Goal: Task Accomplishment & Management: Use online tool/utility

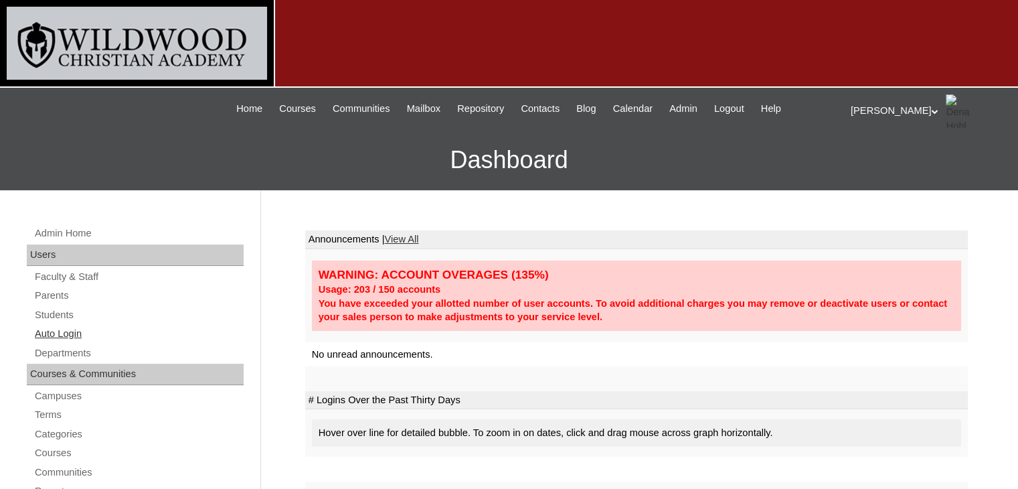
click at [65, 334] on link "Auto Login" at bounding box center [138, 333] width 210 height 17
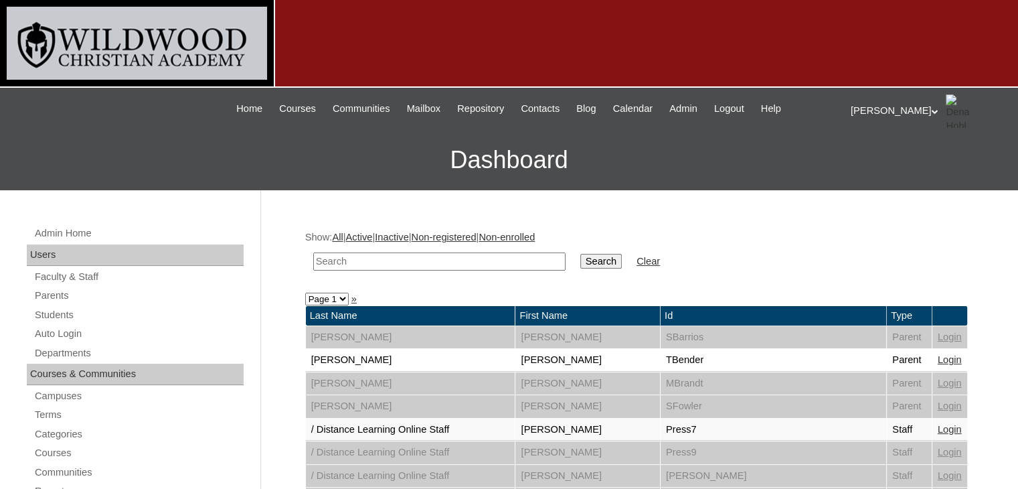
click at [362, 266] on input "text" at bounding box center [439, 261] width 252 height 18
type input "coleman"
click at [580, 261] on input "Search" at bounding box center [600, 261] width 41 height 15
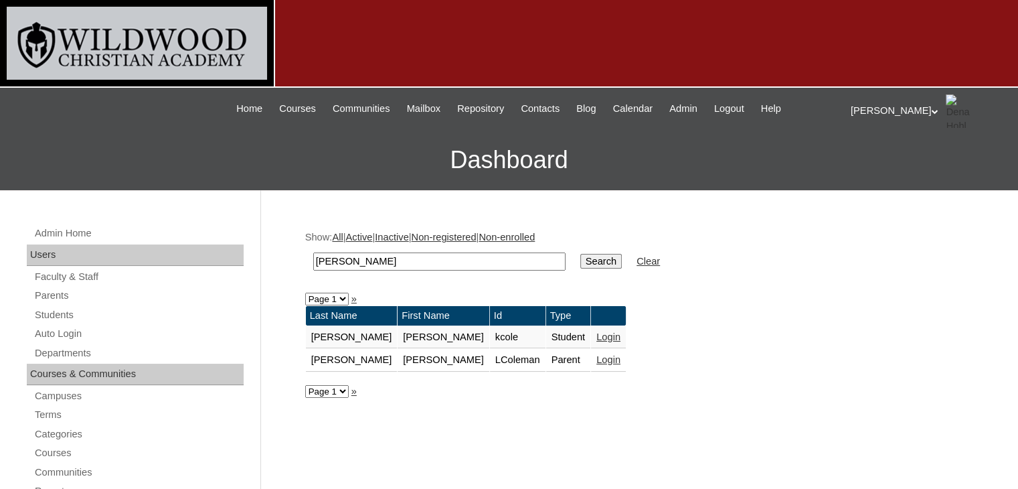
click at [596, 356] on link "Login" at bounding box center [608, 359] width 24 height 11
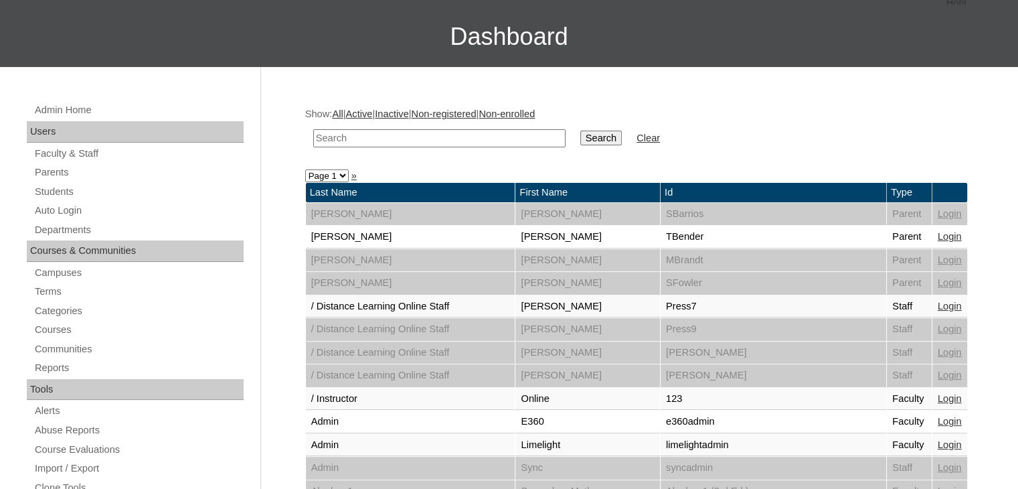
scroll to position [120, 0]
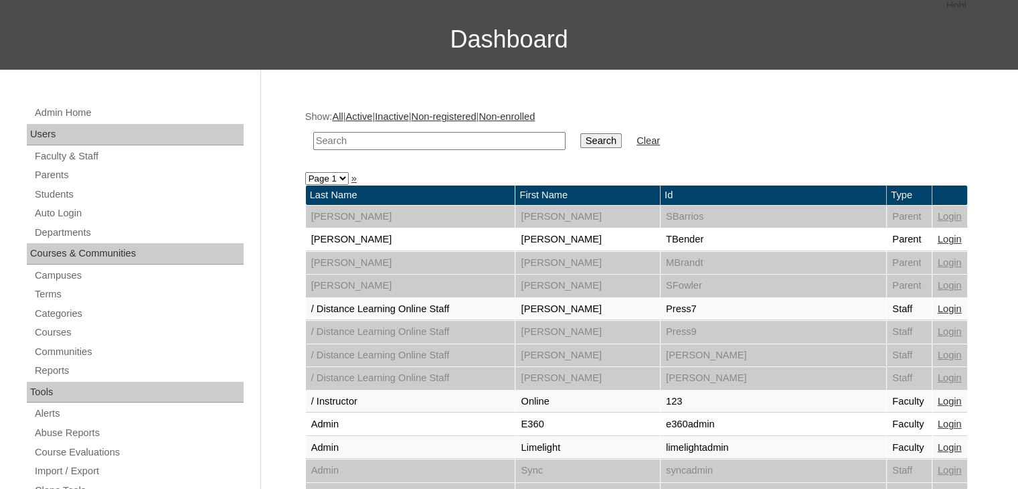
click at [323, 143] on input "text" at bounding box center [439, 141] width 252 height 18
type input "daub"
click at [580, 141] on input "Search" at bounding box center [600, 140] width 41 height 15
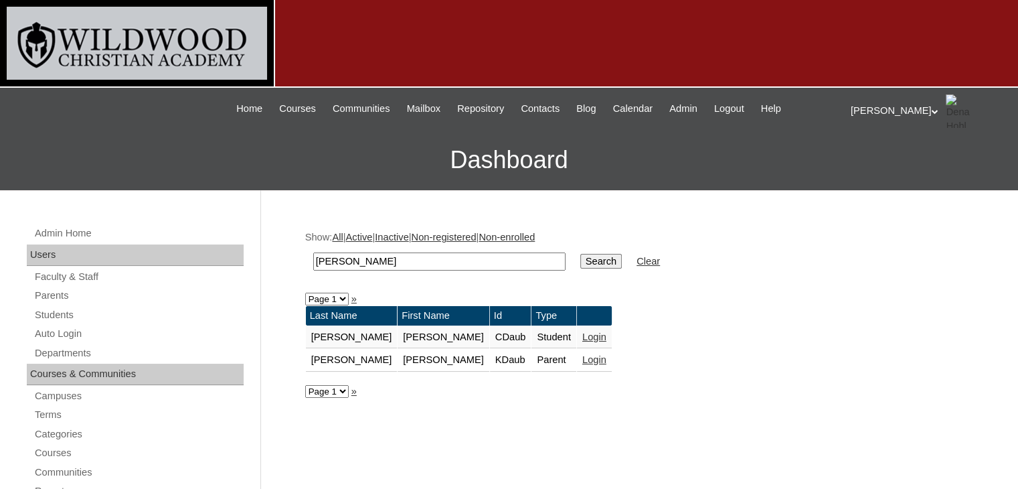
click at [582, 358] on link "Login" at bounding box center [594, 359] width 24 height 11
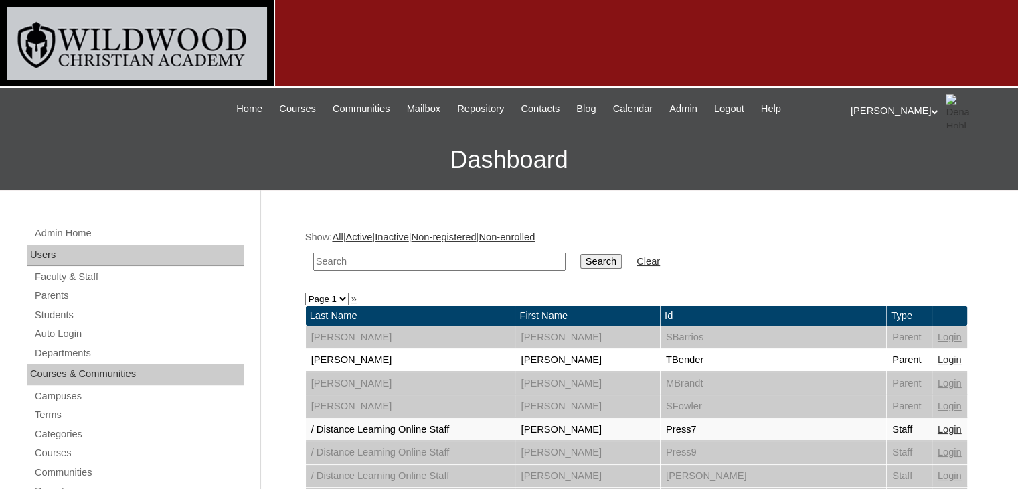
click at [365, 258] on input "text" at bounding box center [439, 261] width 252 height 18
type input "reeves"
click at [580, 260] on input "Search" at bounding box center [600, 261] width 41 height 15
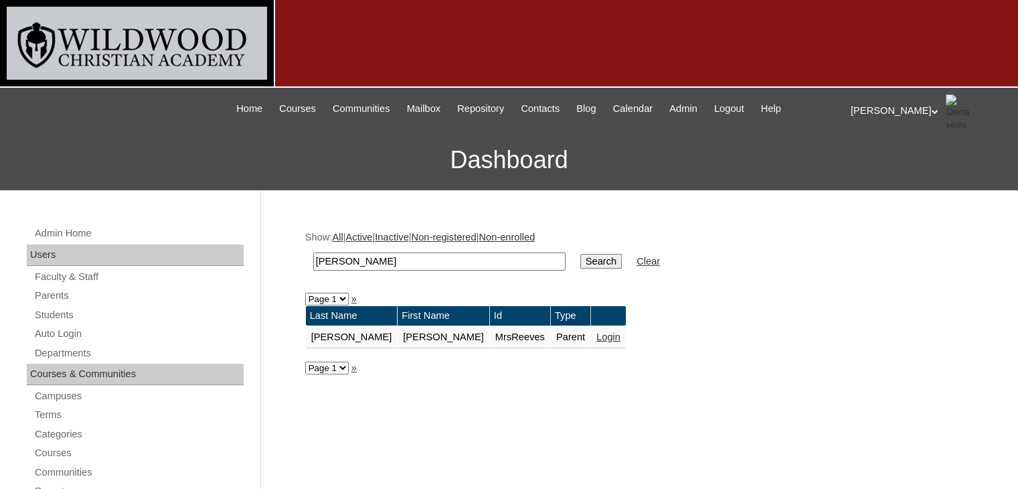
click at [596, 333] on link "Login" at bounding box center [608, 336] width 24 height 11
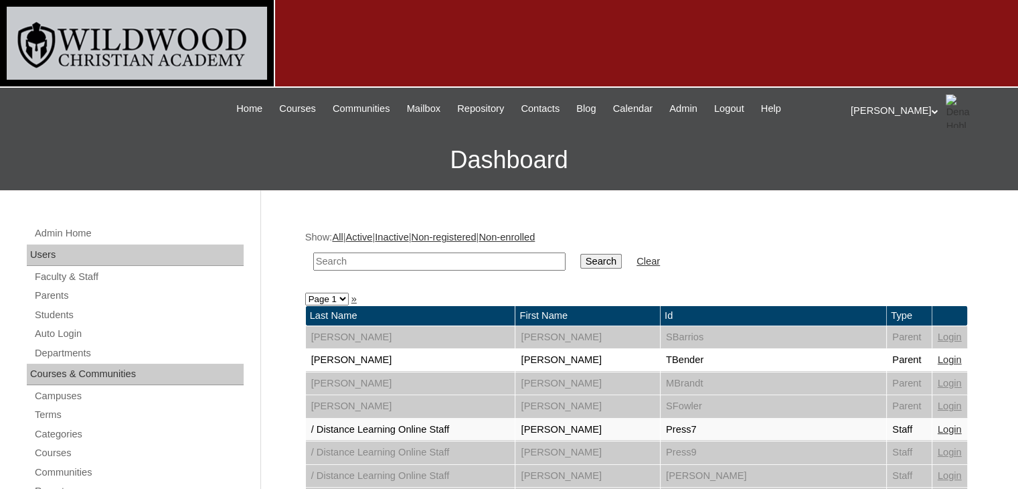
click at [400, 260] on input "text" at bounding box center [439, 261] width 252 height 18
type input "mayo"
click at [580, 260] on input "Search" at bounding box center [600, 261] width 41 height 15
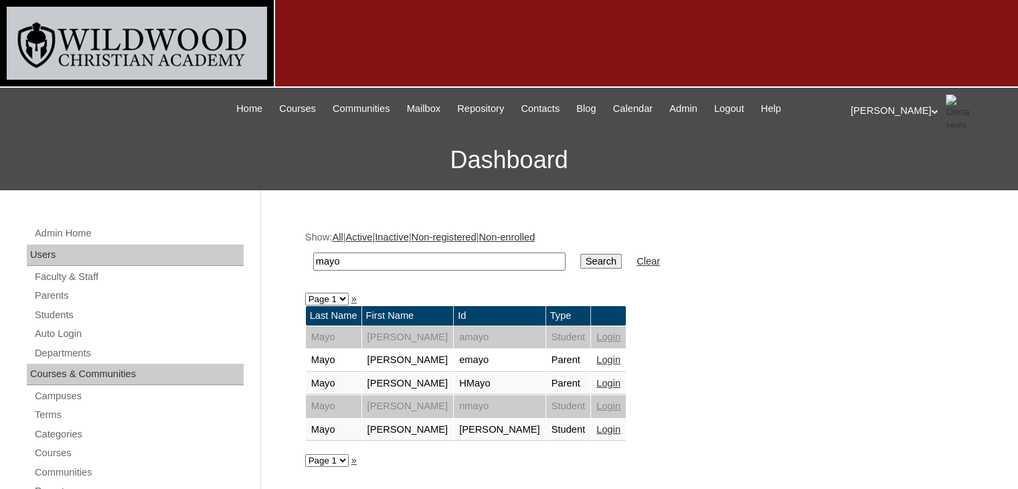
click at [596, 426] on link "Login" at bounding box center [608, 429] width 24 height 11
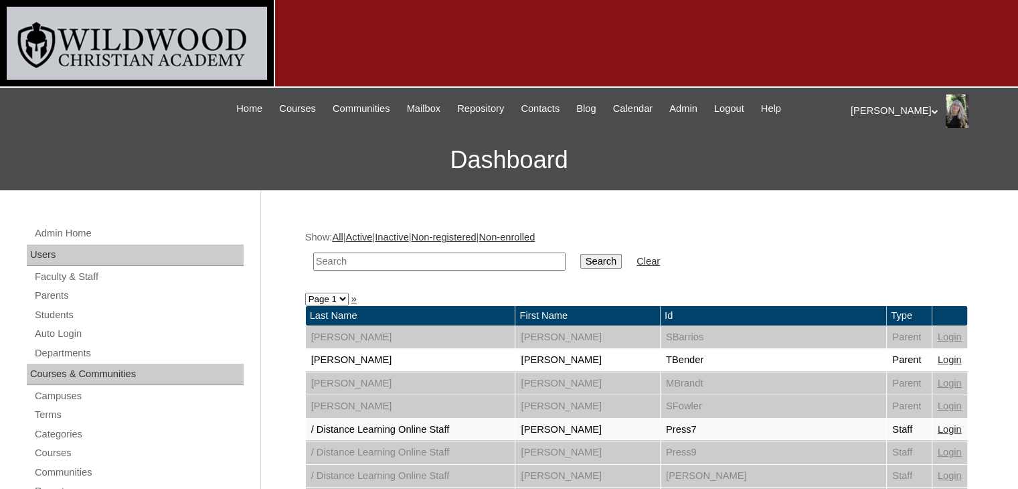
click at [344, 250] on td at bounding box center [440, 261] width 266 height 31
click at [389, 359] on td "Bender" at bounding box center [410, 360] width 209 height 23
click at [938, 359] on link "Login" at bounding box center [950, 359] width 24 height 11
